Goal: Information Seeking & Learning: Learn about a topic

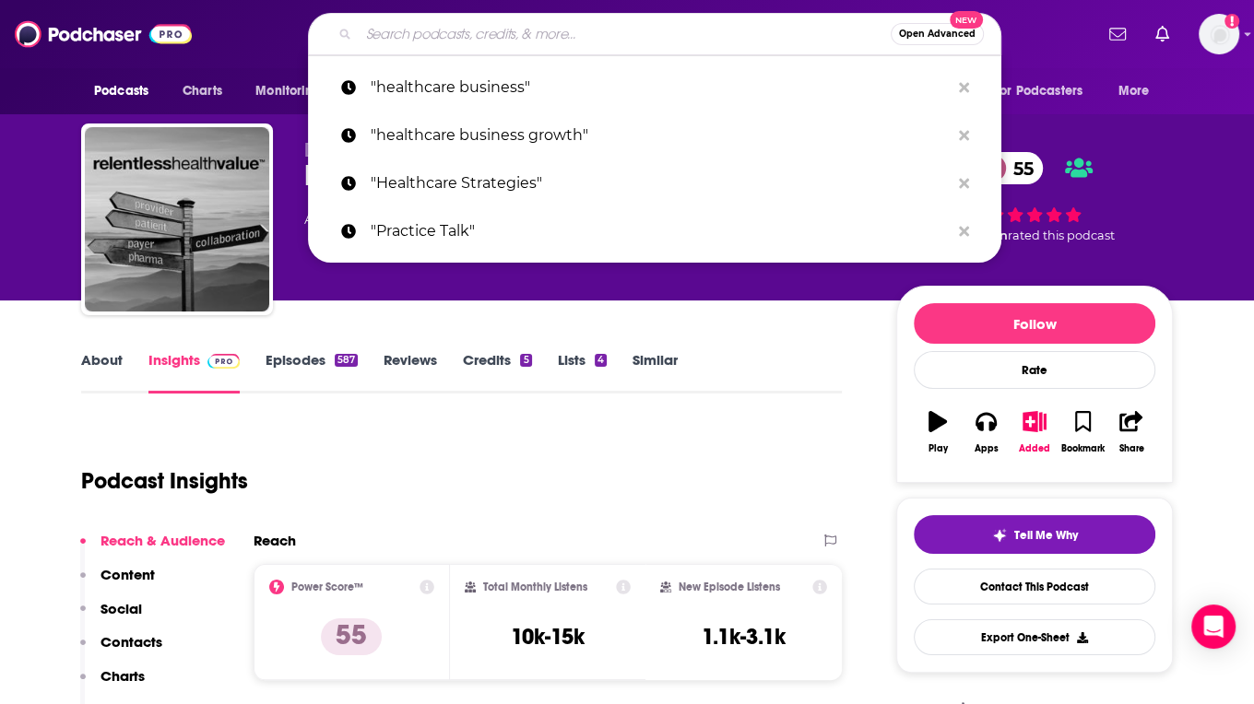
click at [501, 38] on input "Search podcasts, credits, & more..." at bounding box center [625, 33] width 532 height 29
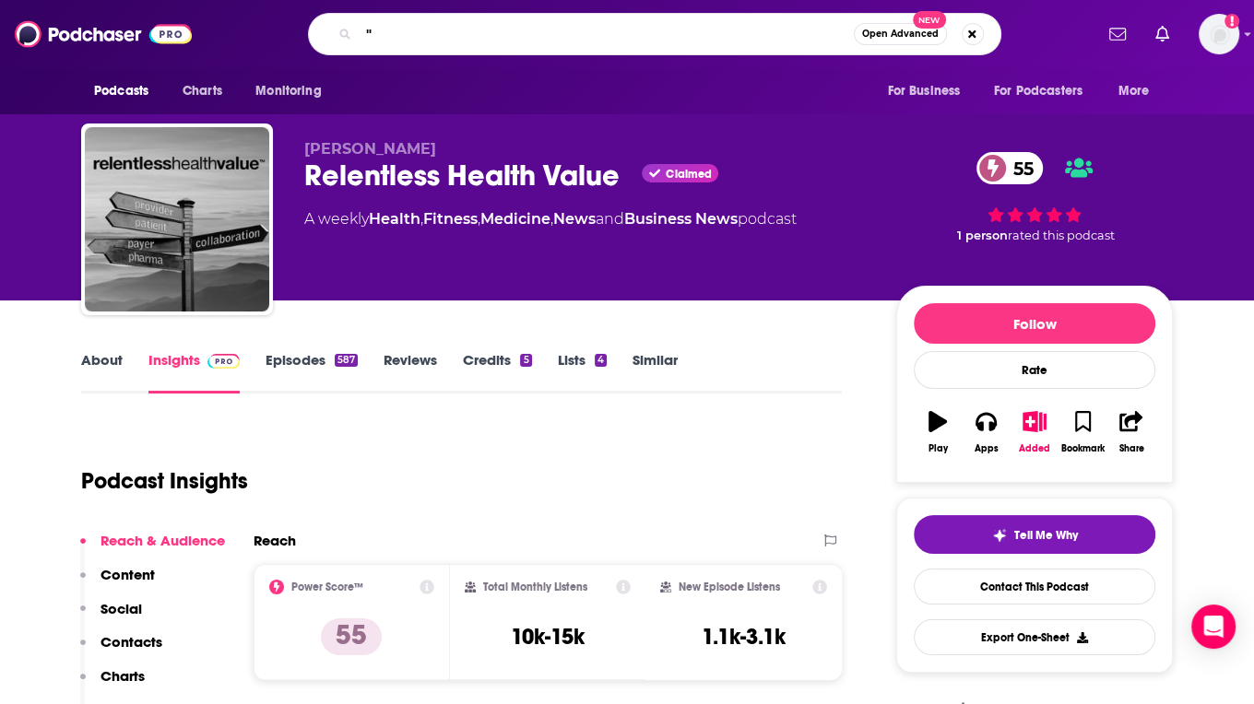
paste input "Masters of Scale"
type input ""Masters of Scale""
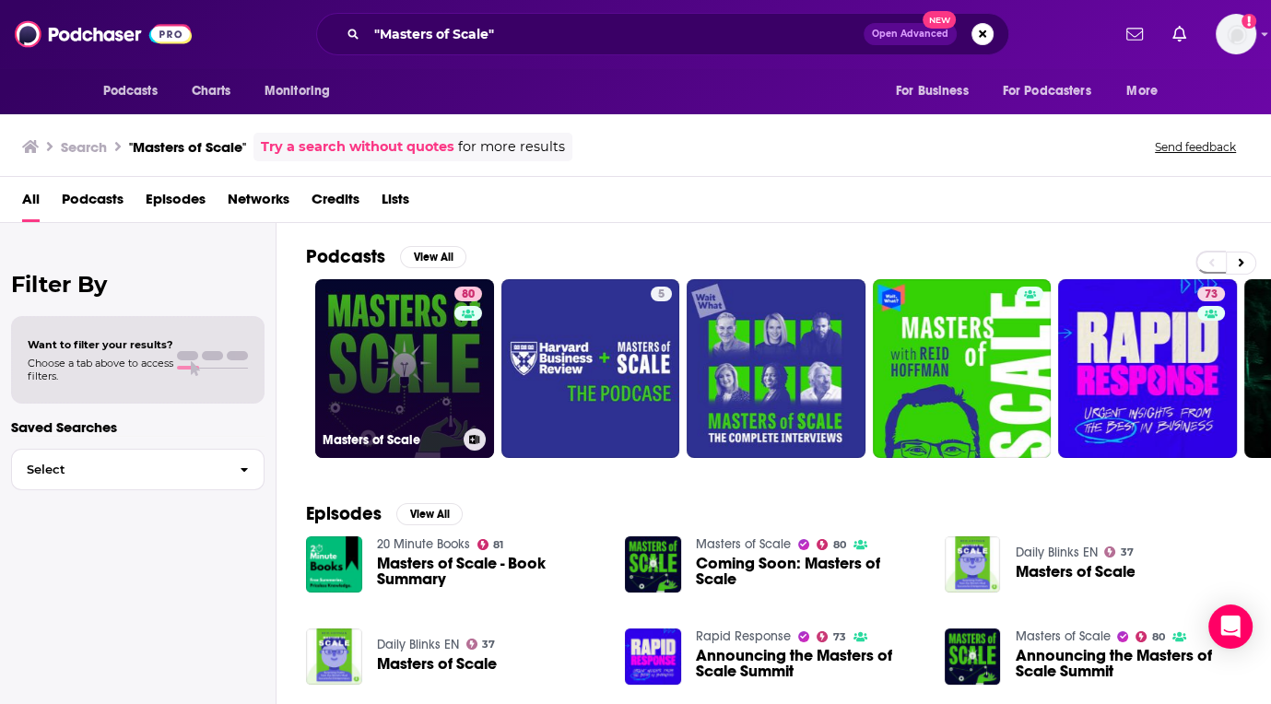
click at [402, 351] on link "80 Masters of Scale" at bounding box center [404, 368] width 179 height 179
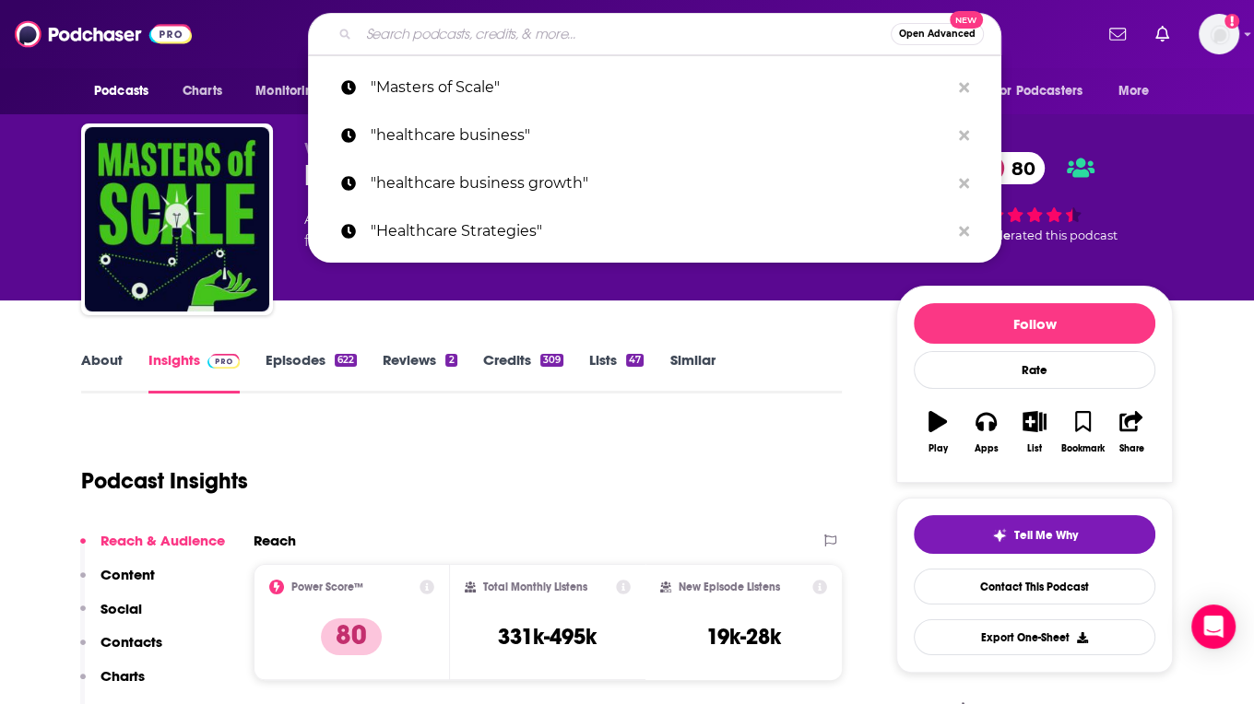
click at [493, 34] on input "Search podcasts, credits, & more..." at bounding box center [625, 33] width 532 height 29
paste input "The [PERSON_NAME] Show"
type input "The [PERSON_NAME] Show"
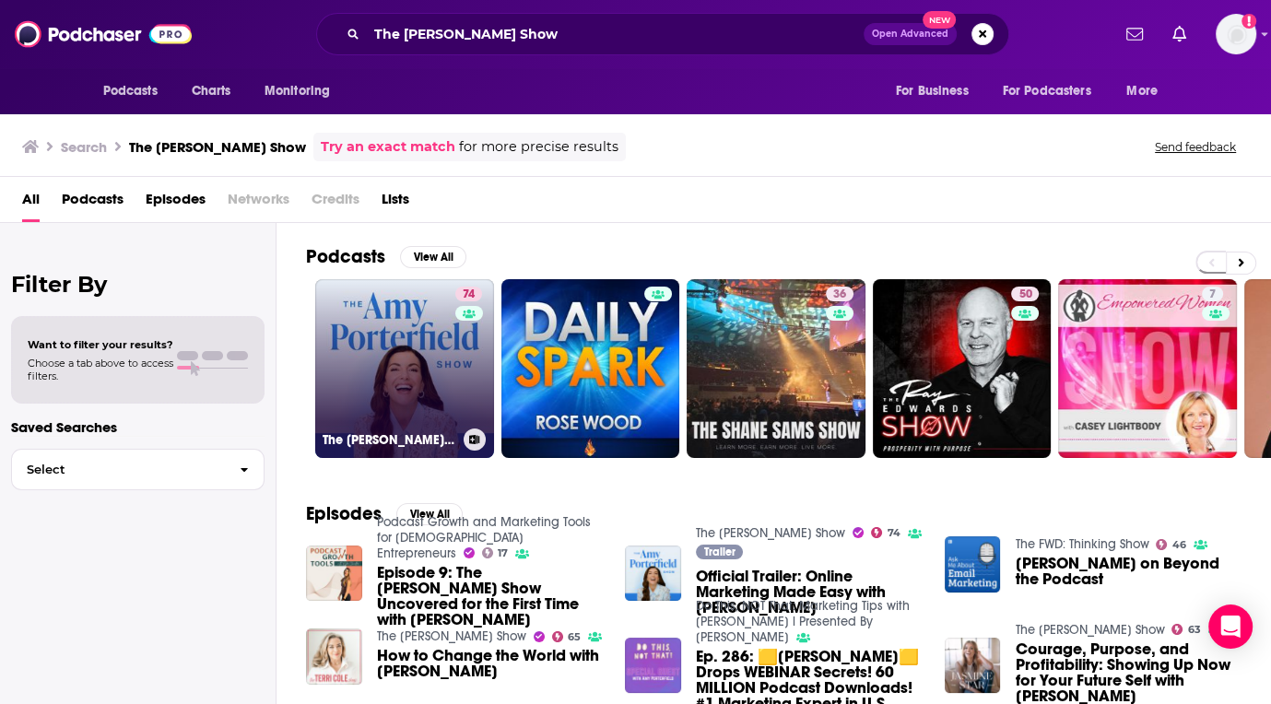
click at [406, 327] on link "74 The [PERSON_NAME] Show" at bounding box center [404, 368] width 179 height 179
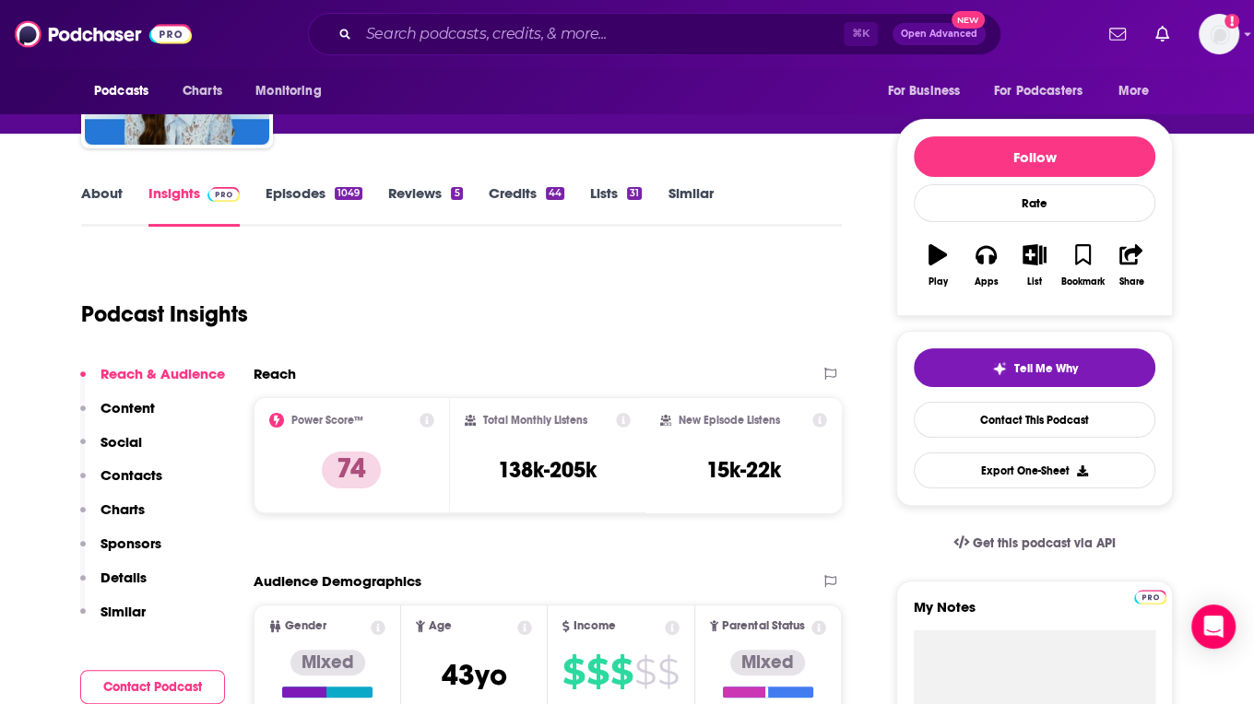
scroll to position [169, 0]
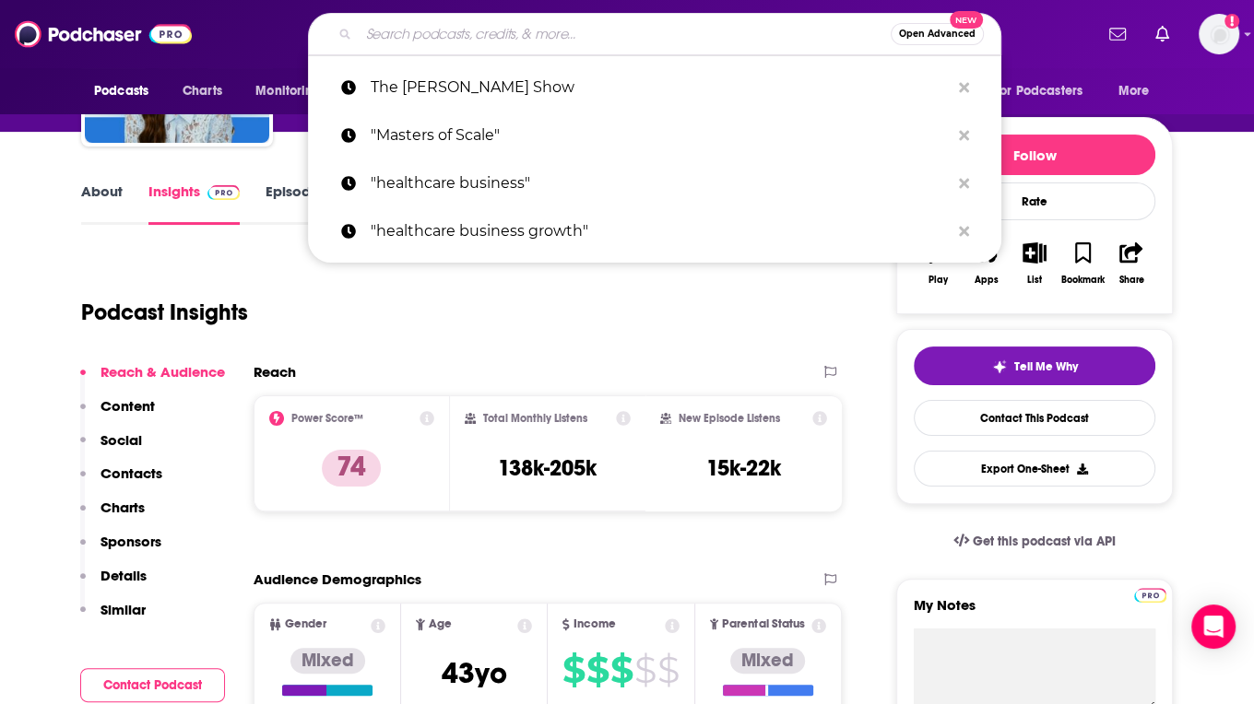
click at [531, 38] on input "Search podcasts, credits, & more..." at bounding box center [625, 33] width 532 height 29
paste input "The New Generation Entrepreneur Podcast"
type input "The New Generation Entrepreneur Podcast"
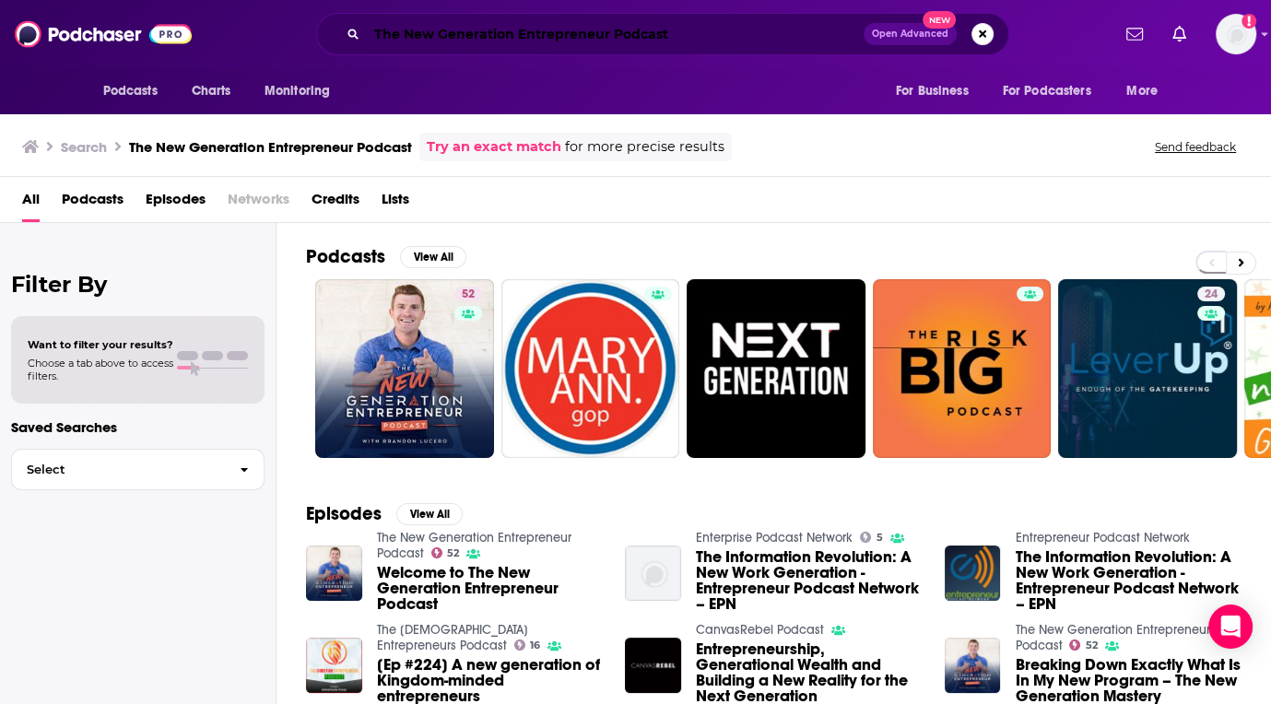
click at [557, 41] on input "The New Generation Entrepreneur Podcast" at bounding box center [615, 33] width 497 height 29
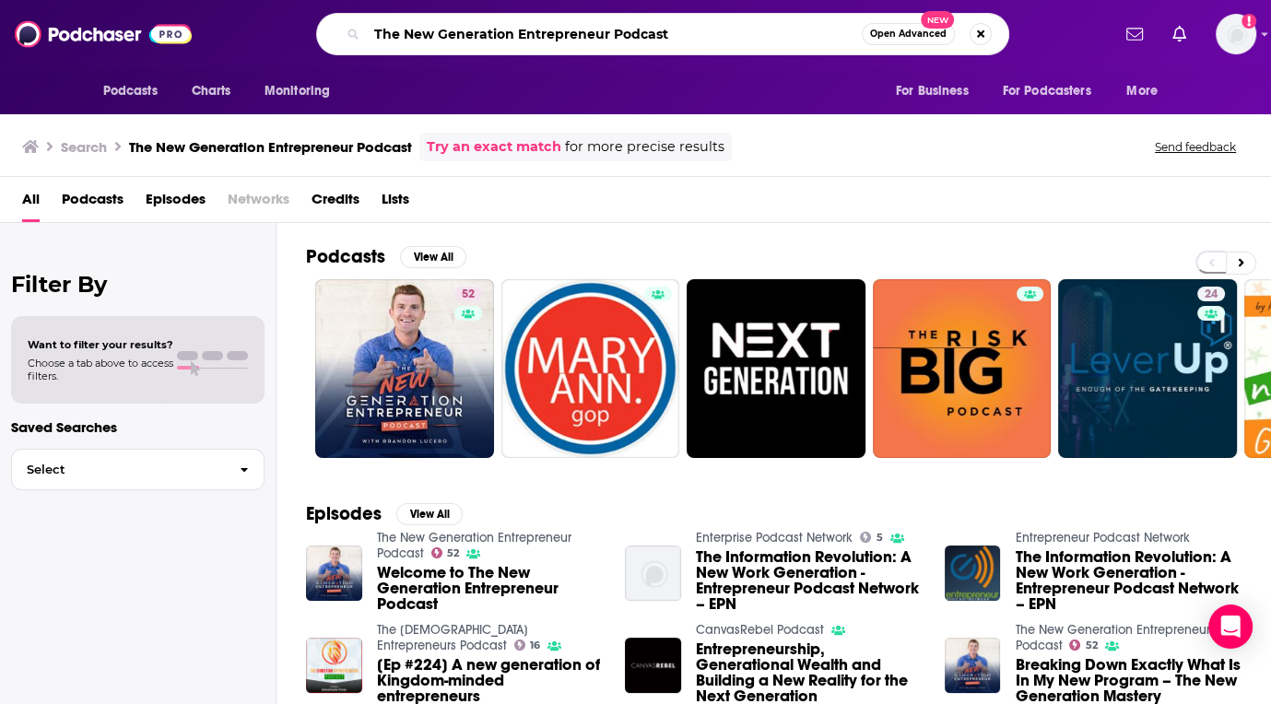
click at [557, 41] on input "The New Generation Entrepreneur Podcast" at bounding box center [614, 33] width 495 height 29
paste input "Social Media Marketing"
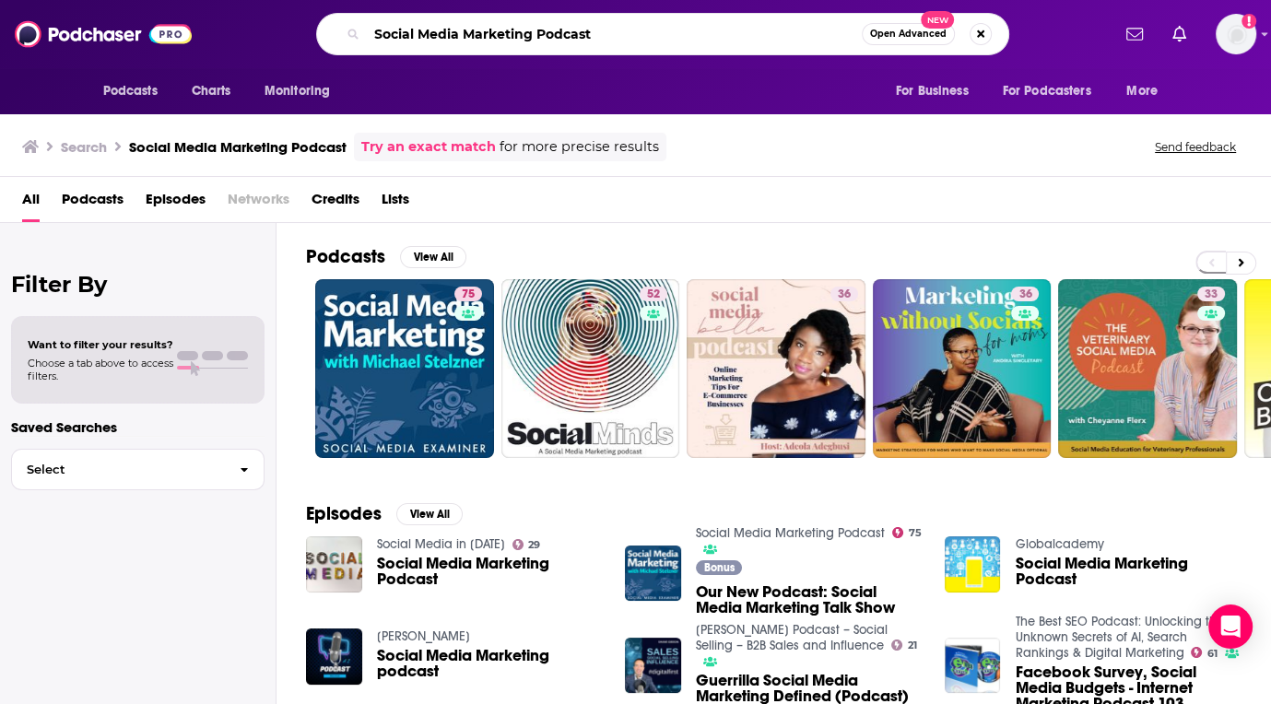
drag, startPoint x: 609, startPoint y: 44, endPoint x: 320, endPoint y: 22, distance: 290.3
click at [367, 23] on input "Social Media Marketing Podcast" at bounding box center [614, 33] width 495 height 29
paste input "The Duct Tape"
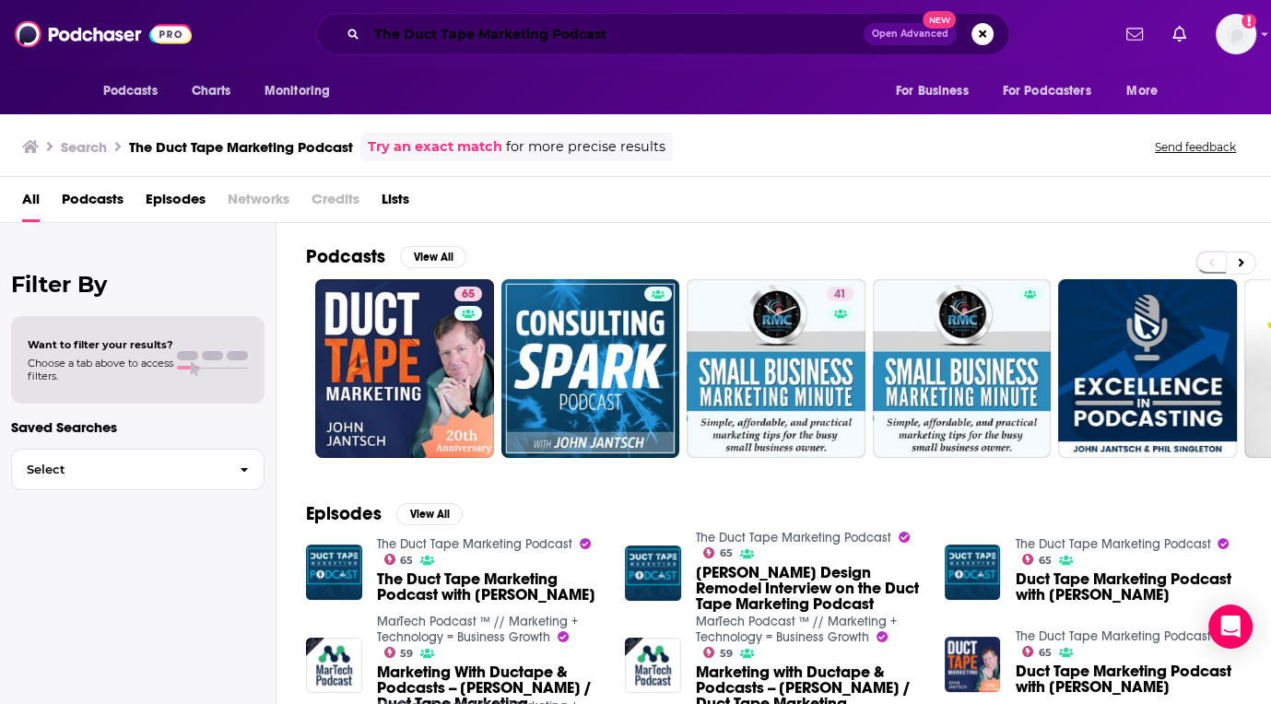
click at [525, 35] on input "The Duct Tape Marketing Podcast" at bounding box center [615, 33] width 497 height 29
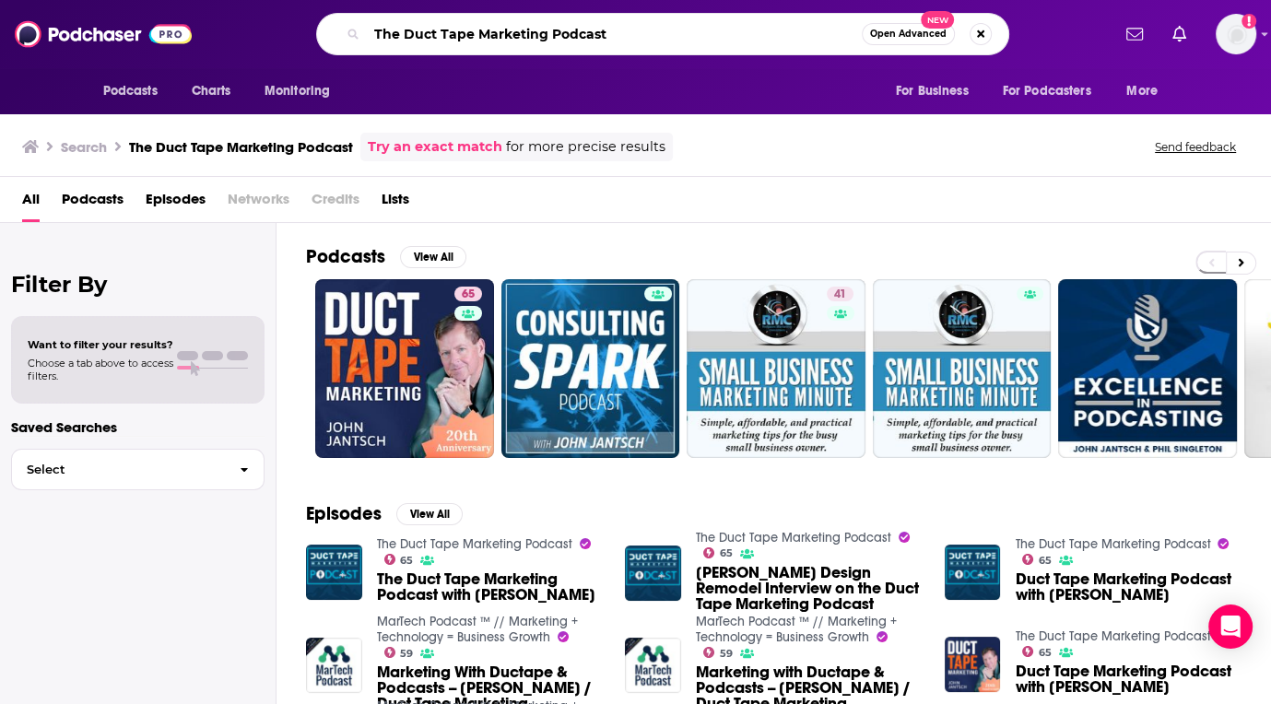
click at [525, 35] on input "The Duct Tape Marketing Podcast" at bounding box center [614, 33] width 495 height 29
paste input "Social Media Entrepreneurs"
type input "Social Media Entrepreneurs"
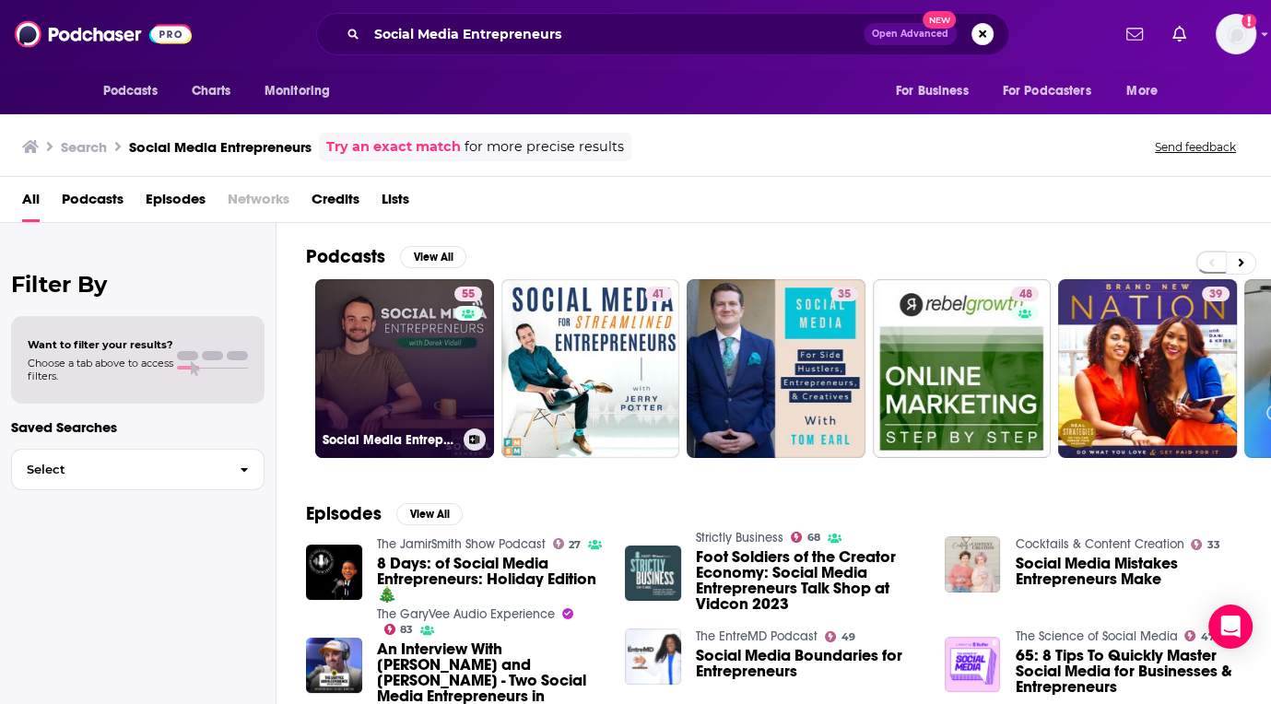
click at [374, 340] on link "55 Social Media Entrepreneurs" at bounding box center [404, 368] width 179 height 179
